Goal: Use online tool/utility

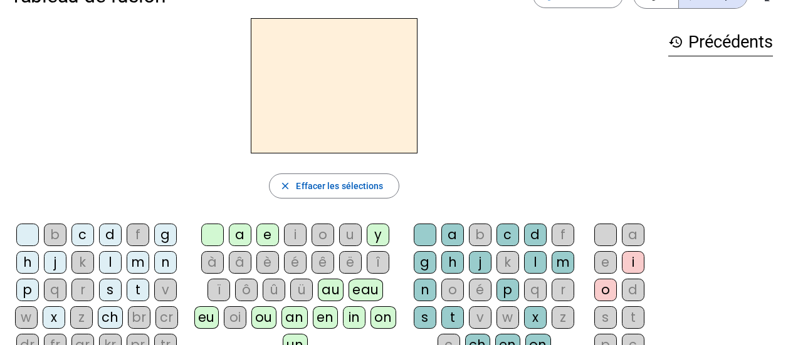
scroll to position [38, 0]
click at [135, 266] on div "m" at bounding box center [138, 262] width 23 height 23
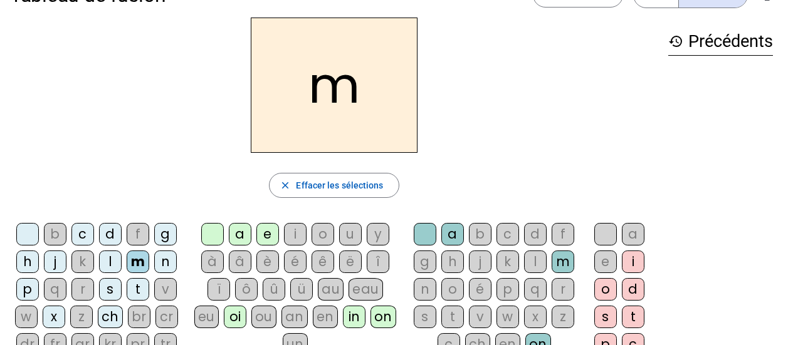
click at [233, 239] on div "a" at bounding box center [240, 234] width 23 height 23
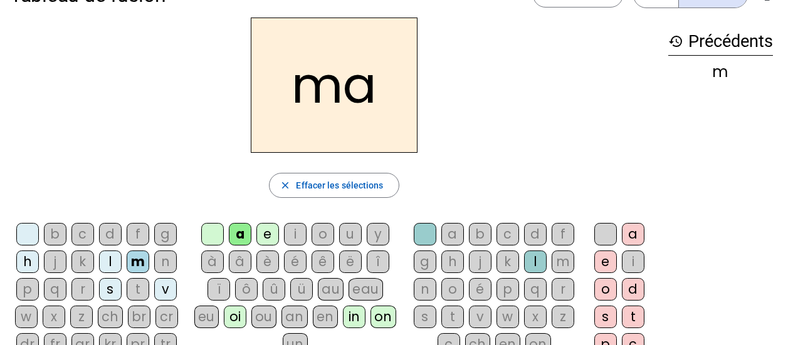
click at [266, 240] on div "e" at bounding box center [267, 234] width 23 height 23
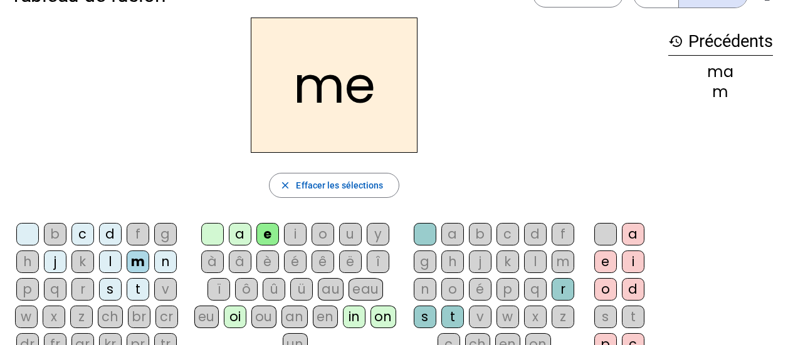
click at [343, 318] on div "in" at bounding box center [354, 317] width 23 height 23
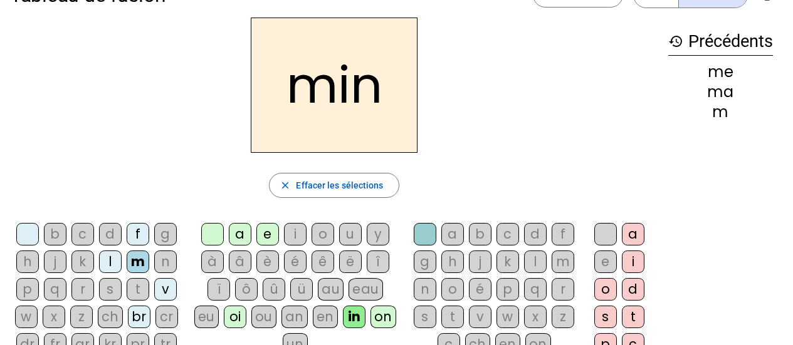
click at [370, 321] on div "on" at bounding box center [383, 317] width 26 height 23
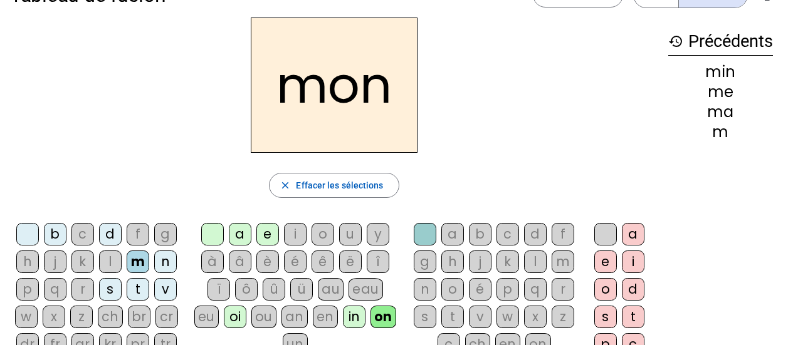
click at [291, 230] on div "i" at bounding box center [295, 234] width 23 height 23
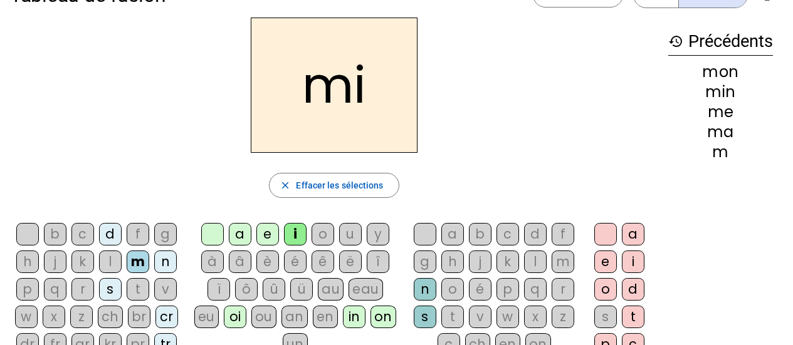
click at [281, 318] on div "an" at bounding box center [294, 317] width 26 height 23
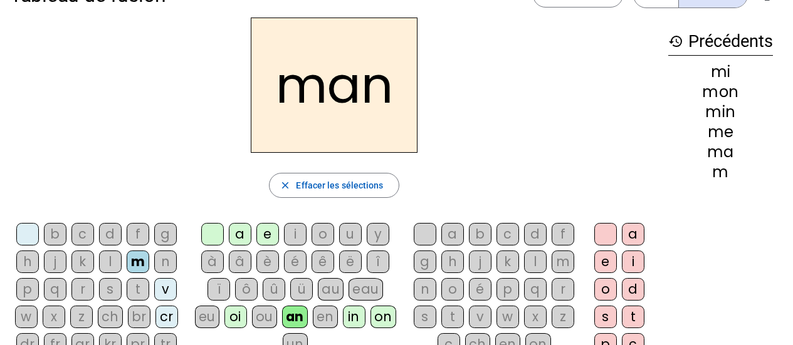
click at [224, 320] on div "oi" at bounding box center [235, 317] width 23 height 23
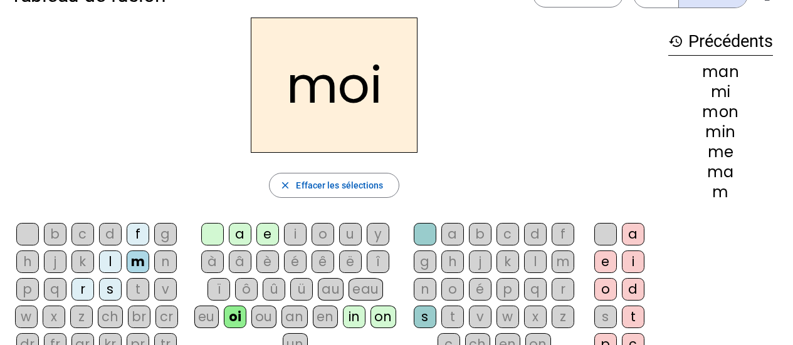
click at [164, 267] on div "n" at bounding box center [165, 262] width 23 height 23
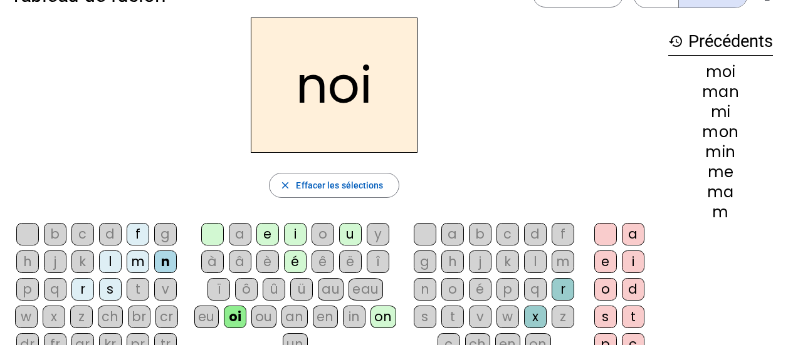
click at [115, 295] on div "s" at bounding box center [110, 289] width 23 height 23
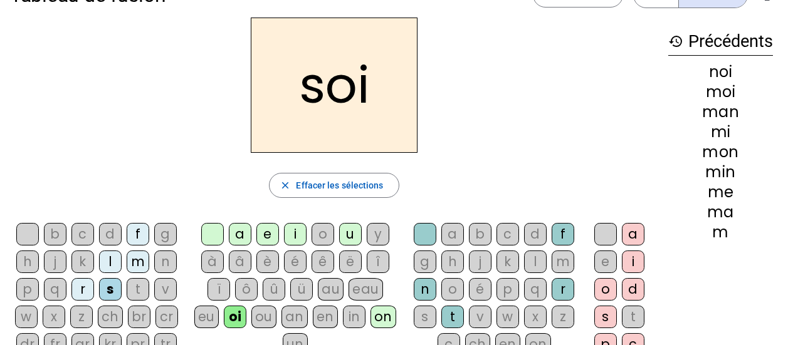
click at [108, 239] on div "d" at bounding box center [110, 234] width 23 height 23
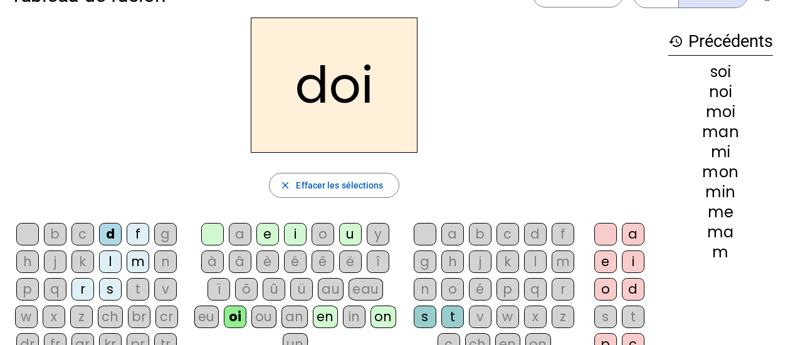
click at [56, 263] on div "j" at bounding box center [55, 262] width 23 height 23
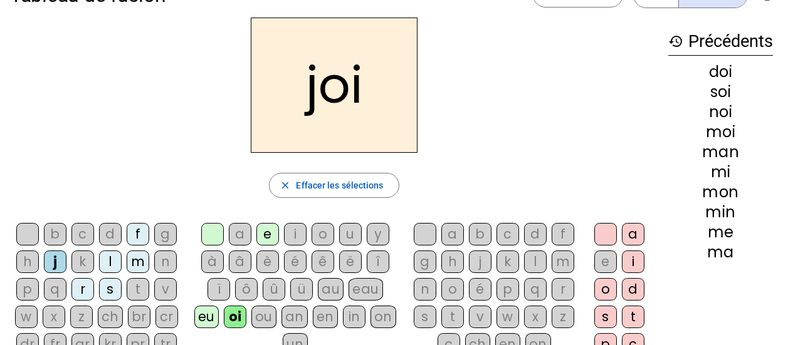
click at [476, 238] on div "b" at bounding box center [480, 234] width 23 height 23
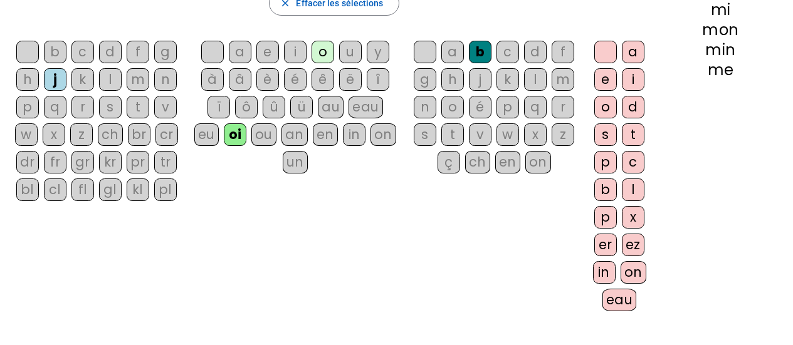
scroll to position [222, 0]
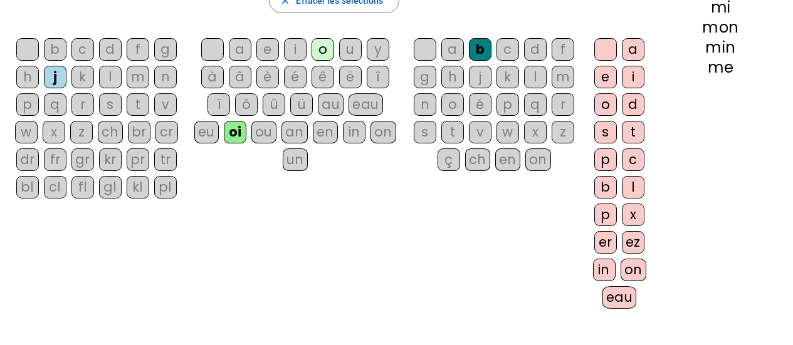
click at [626, 274] on div "on" at bounding box center [633, 270] width 26 height 23
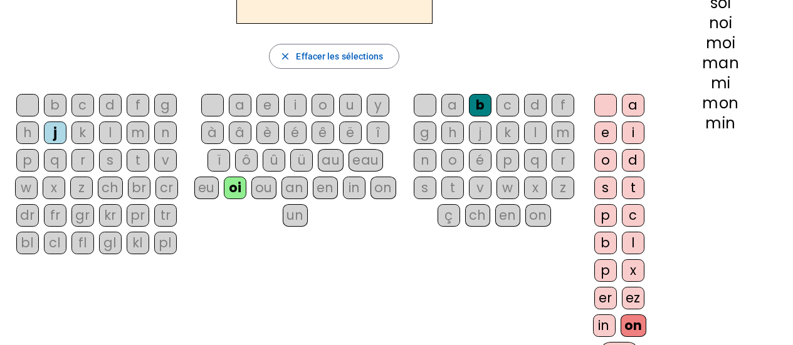
scroll to position [169, 0]
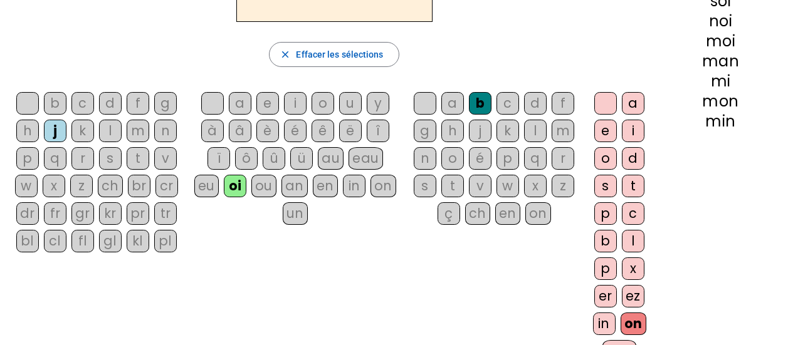
click at [605, 320] on div "in" at bounding box center [604, 324] width 23 height 23
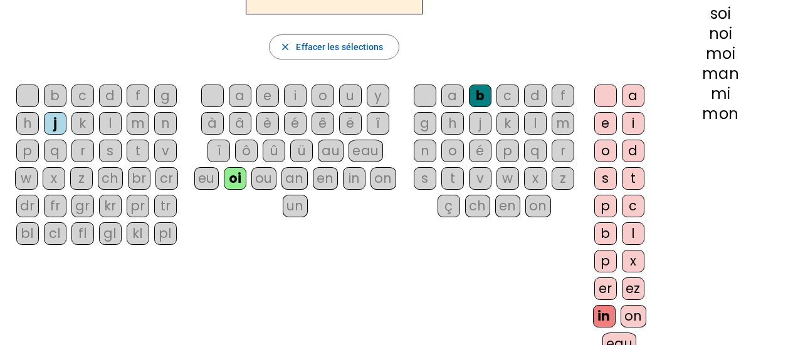
scroll to position [178, 0]
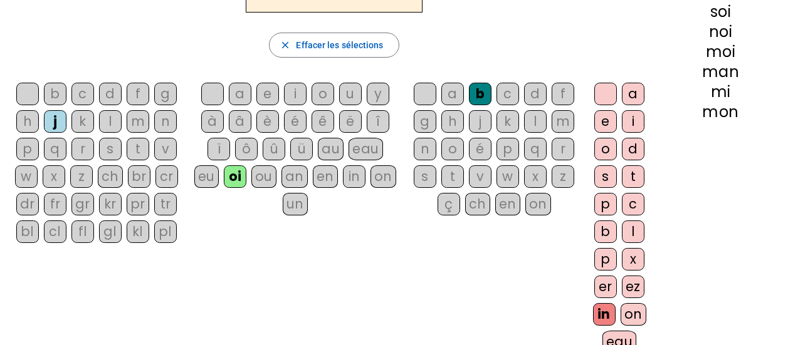
click at [605, 287] on div "er" at bounding box center [605, 287] width 23 height 23
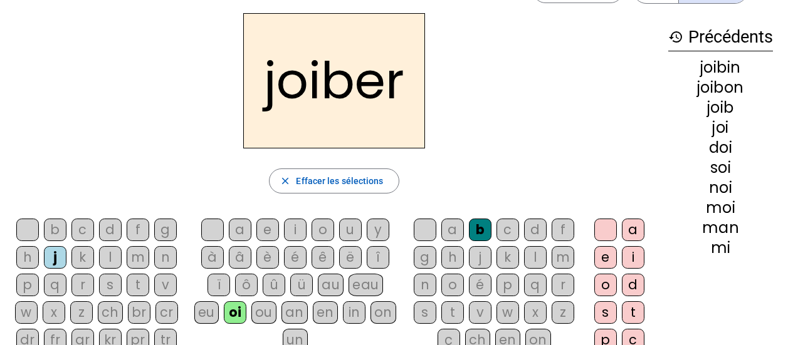
scroll to position [41, 0]
click at [219, 302] on div "eu" at bounding box center [206, 313] width 24 height 23
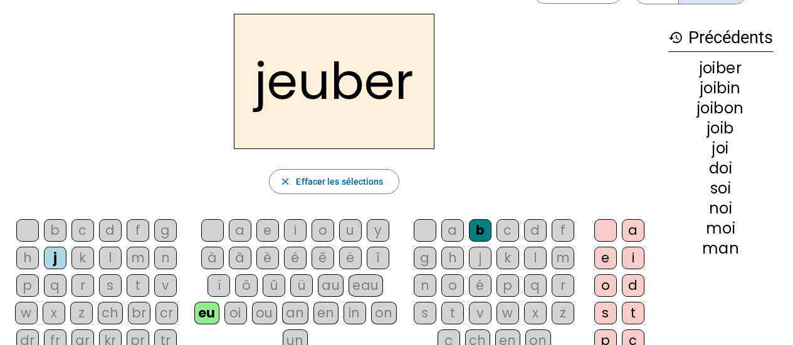
click at [329, 284] on div "au" at bounding box center [331, 286] width 26 height 23
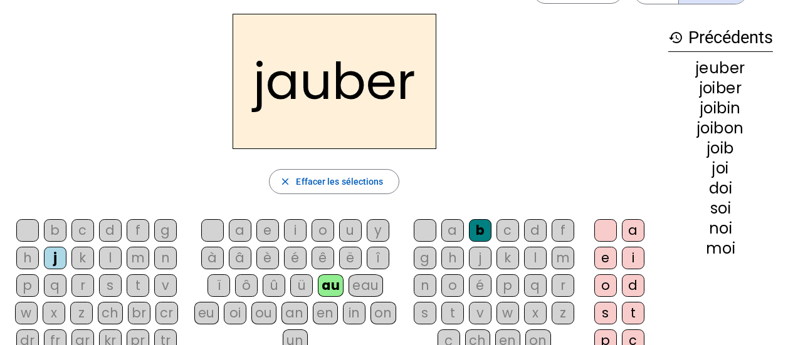
click at [348, 311] on div "in" at bounding box center [354, 313] width 23 height 23
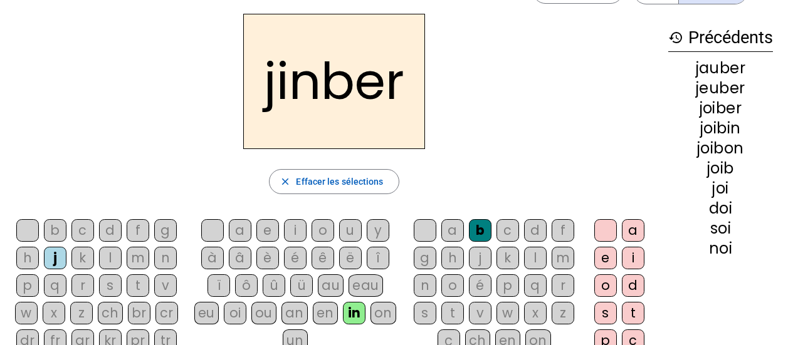
click at [143, 260] on div "m" at bounding box center [138, 258] width 23 height 23
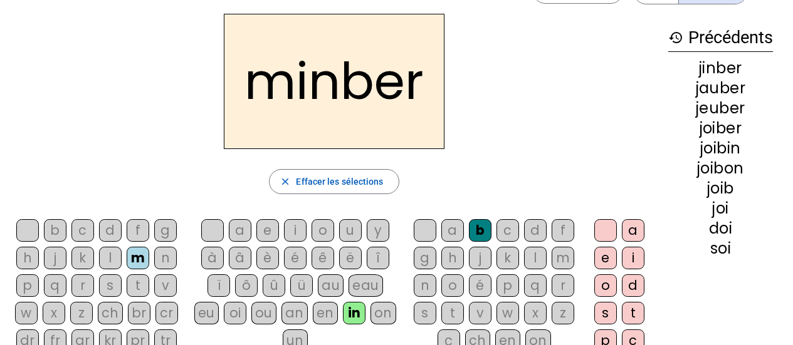
click at [86, 281] on div "r" at bounding box center [82, 286] width 23 height 23
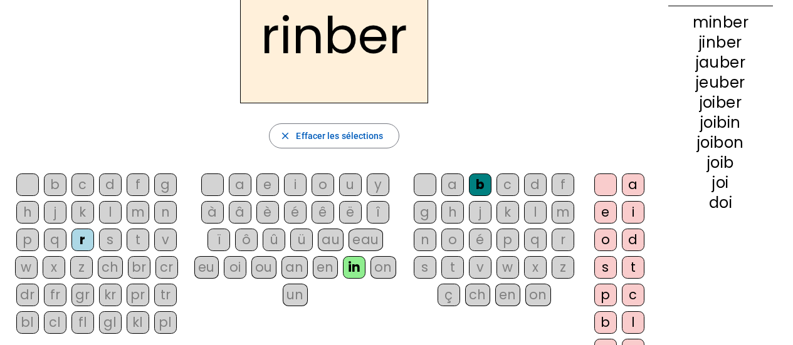
scroll to position [88, 0]
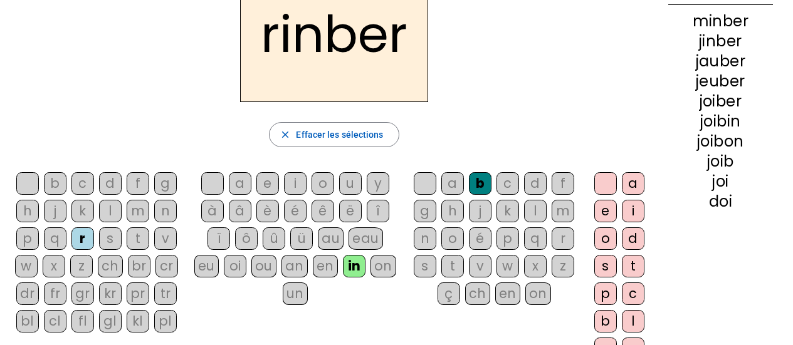
click at [224, 269] on div "oi" at bounding box center [235, 266] width 23 height 23
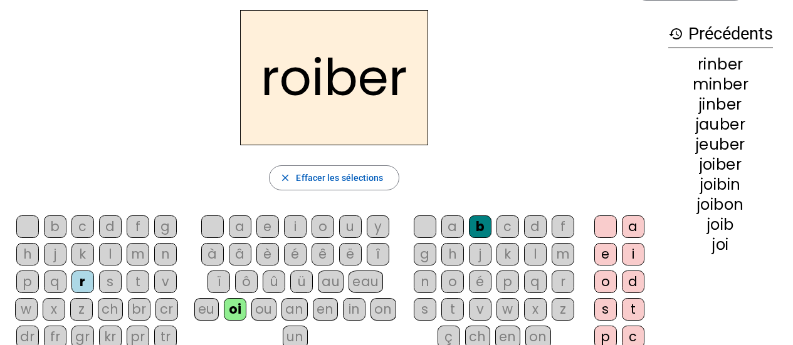
scroll to position [42, 0]
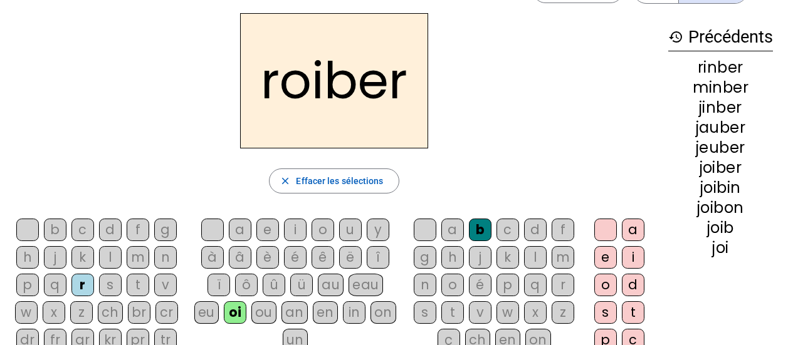
click at [308, 329] on div "un" at bounding box center [295, 340] width 25 height 23
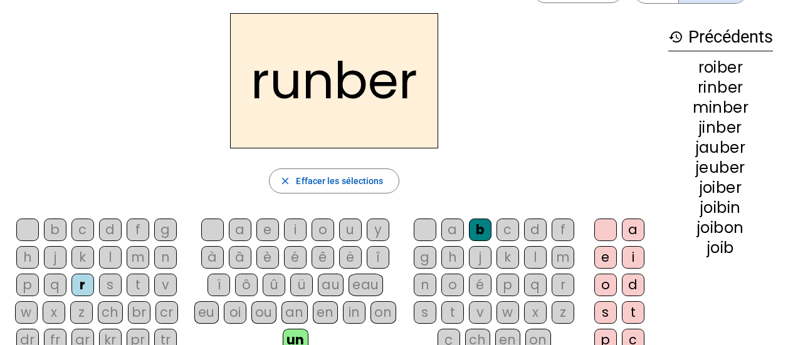
click at [298, 261] on div "é" at bounding box center [295, 257] width 23 height 23
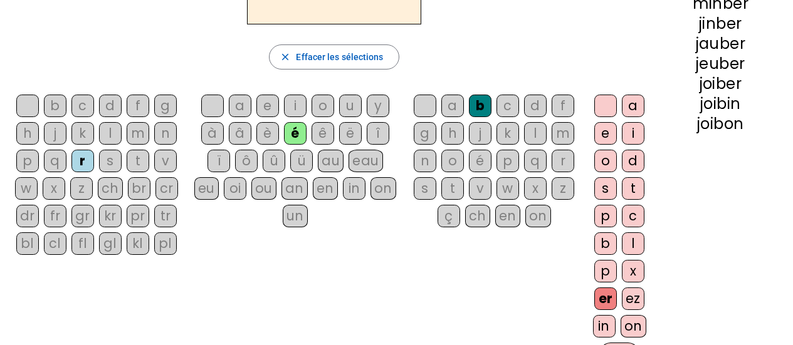
scroll to position [166, 0]
click at [624, 325] on div "on" at bounding box center [633, 326] width 26 height 23
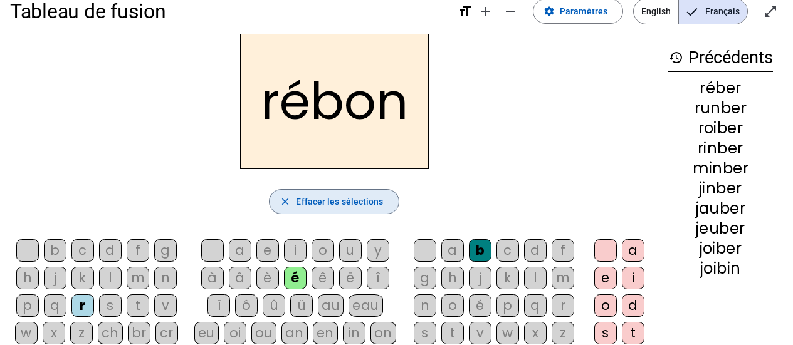
scroll to position [19, 0]
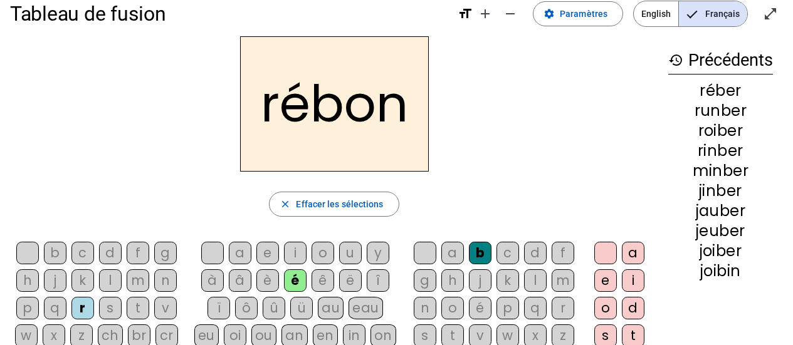
click at [141, 255] on div "f" at bounding box center [138, 253] width 23 height 23
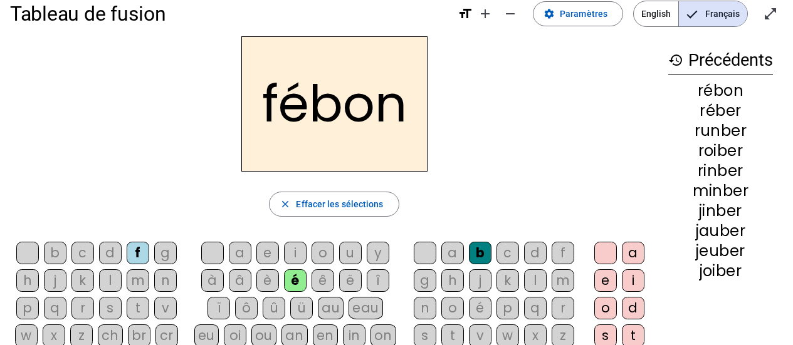
click at [83, 282] on div "k" at bounding box center [82, 281] width 23 height 23
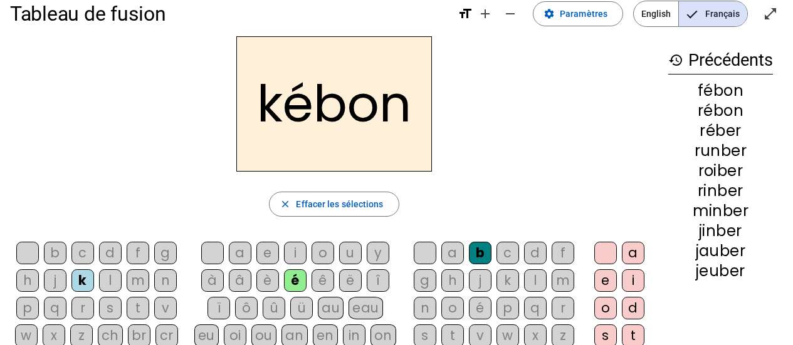
click at [57, 280] on div "j" at bounding box center [55, 281] width 23 height 23
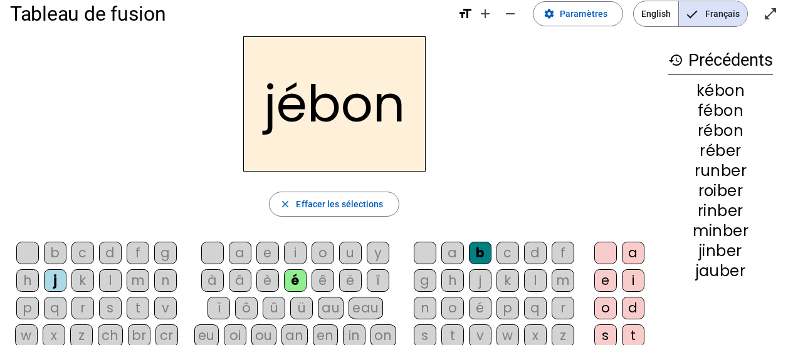
click at [318, 310] on div "au" at bounding box center [331, 308] width 26 height 23
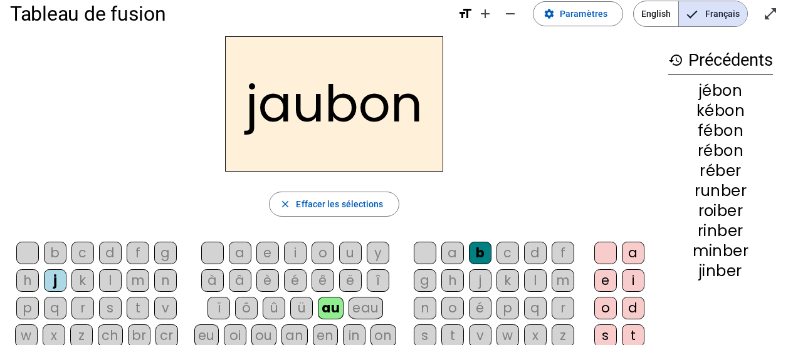
click at [268, 335] on div "ou" at bounding box center [263, 336] width 25 height 23
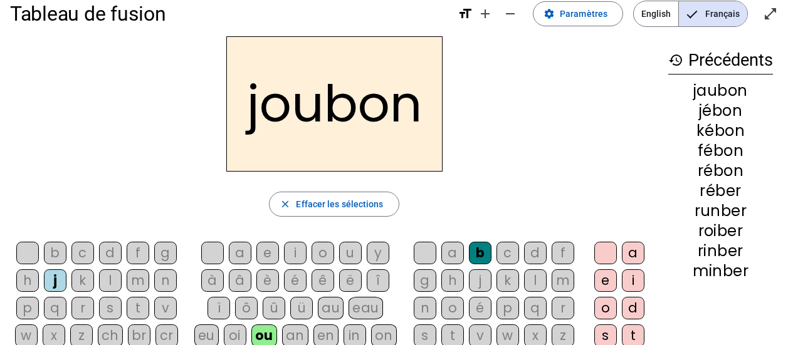
click at [224, 335] on div "oi" at bounding box center [235, 336] width 23 height 23
